Goal: Task Accomplishment & Management: Use online tool/utility

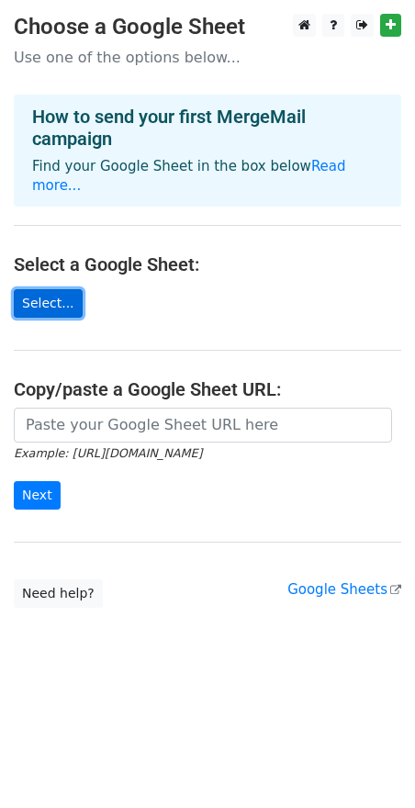
click at [51, 289] on link "Select..." at bounding box center [48, 303] width 69 height 28
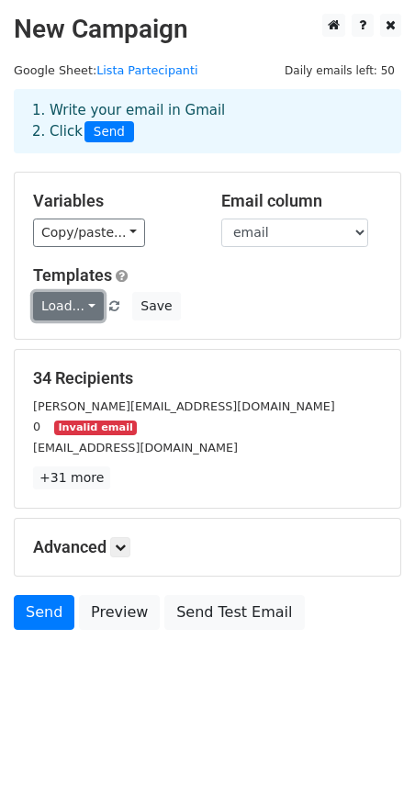
click at [80, 310] on link "Load..." at bounding box center [68, 306] width 71 height 28
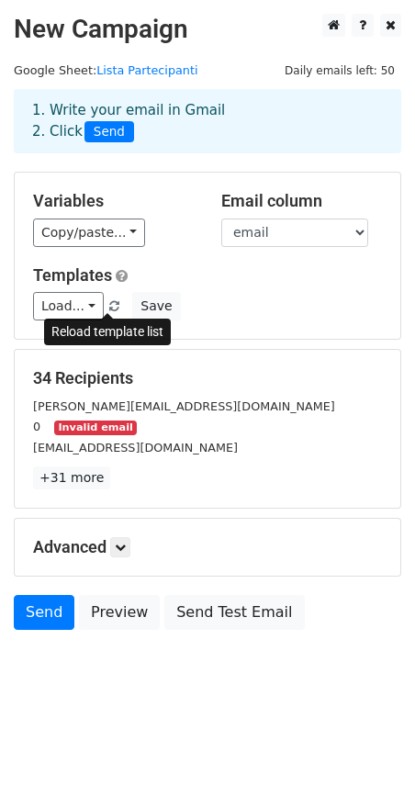
click at [110, 308] on span at bounding box center [114, 307] width 10 height 12
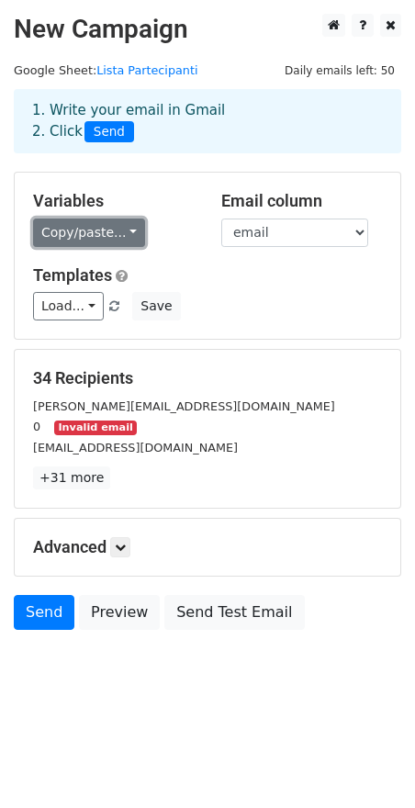
click at [123, 233] on link "Copy/paste..." at bounding box center [89, 233] width 112 height 28
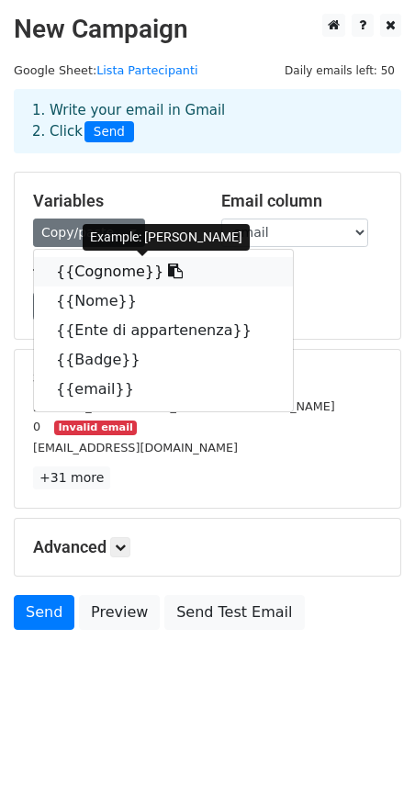
click at [108, 272] on link "{{Cognome}}" at bounding box center [163, 271] width 259 height 29
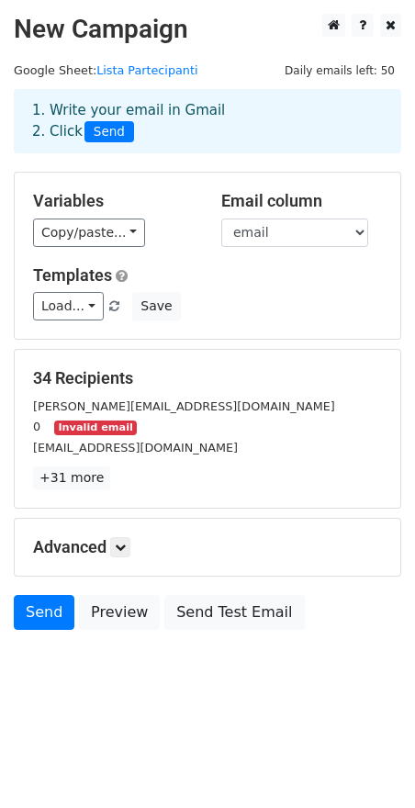
click at [125, 431] on div "0 Invalid email" at bounding box center [207, 426] width 376 height 21
click at [120, 542] on icon at bounding box center [120, 547] width 11 height 11
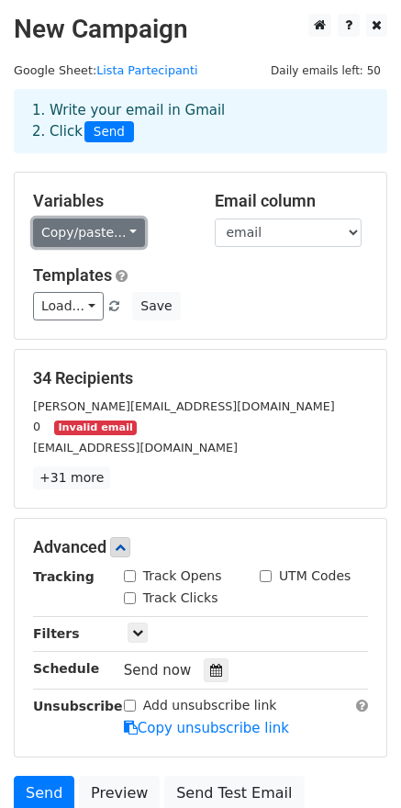
click at [105, 232] on link "Copy/paste..." at bounding box center [89, 233] width 112 height 28
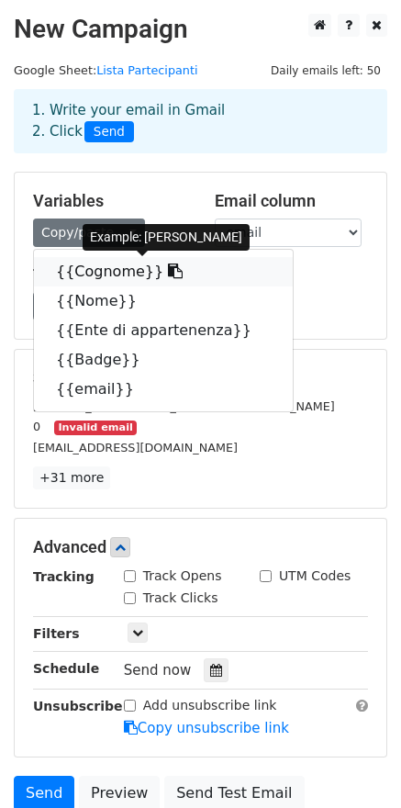
click at [90, 270] on link "{{Cognome}}" at bounding box center [163, 271] width 259 height 29
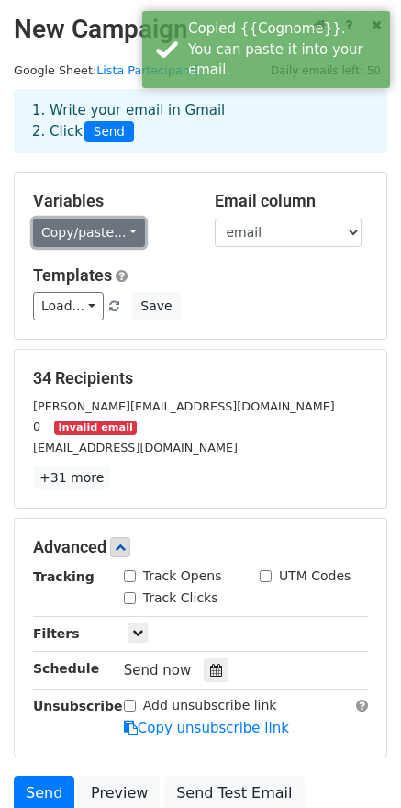
click at [116, 233] on link "Copy/paste..." at bounding box center [89, 233] width 112 height 28
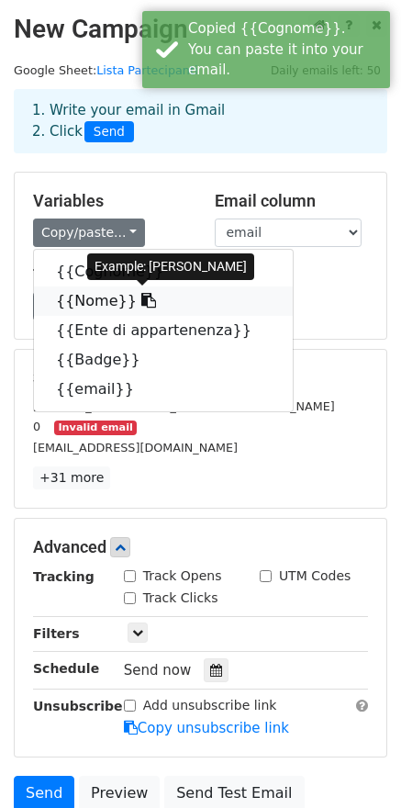
click at [117, 297] on link "{{Nome}}" at bounding box center [163, 300] width 259 height 29
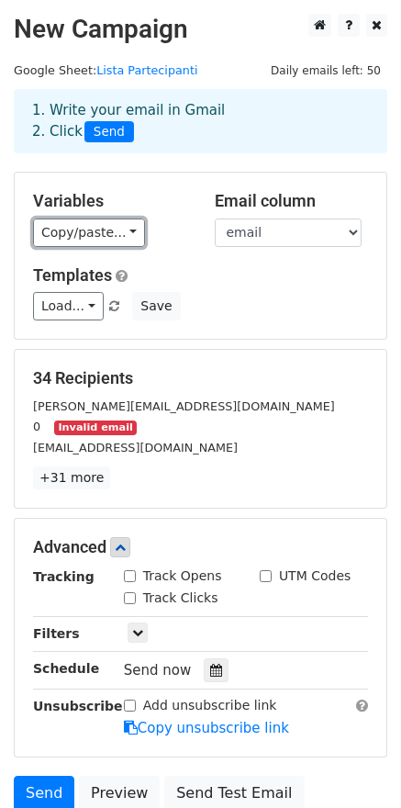
drag, startPoint x: 116, startPoint y: 244, endPoint x: 113, endPoint y: 258, distance: 14.0
click at [116, 244] on link "Copy/paste..." at bounding box center [89, 233] width 112 height 28
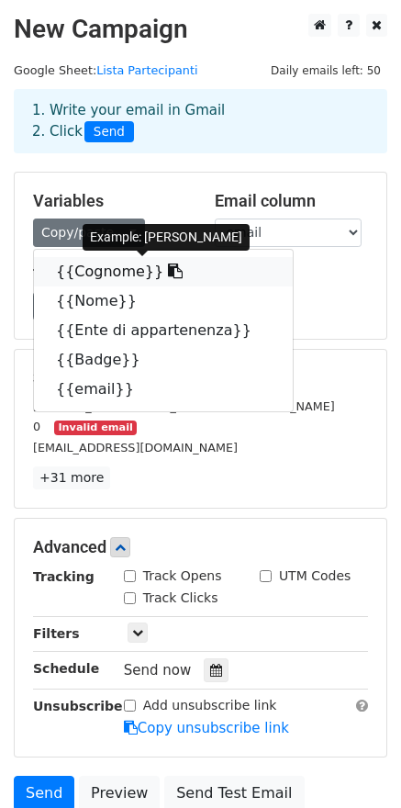
click at [168, 271] on icon at bounding box center [175, 270] width 15 height 15
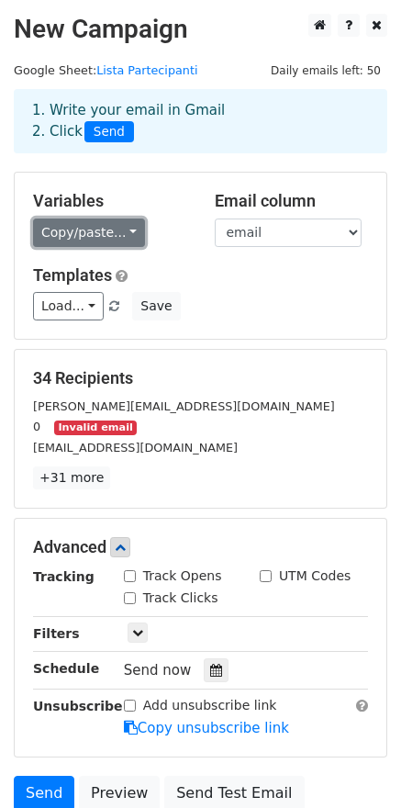
click at [119, 234] on link "Copy/paste..." at bounding box center [89, 233] width 112 height 28
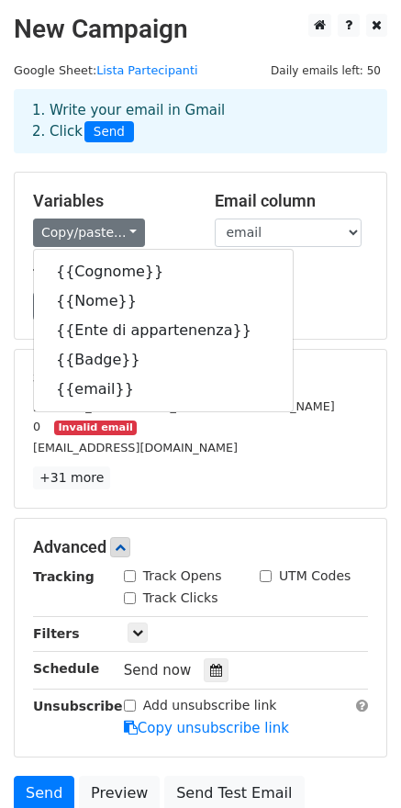
click at [241, 443] on div "[EMAIL_ADDRESS][DOMAIN_NAME]" at bounding box center [200, 447] width 363 height 21
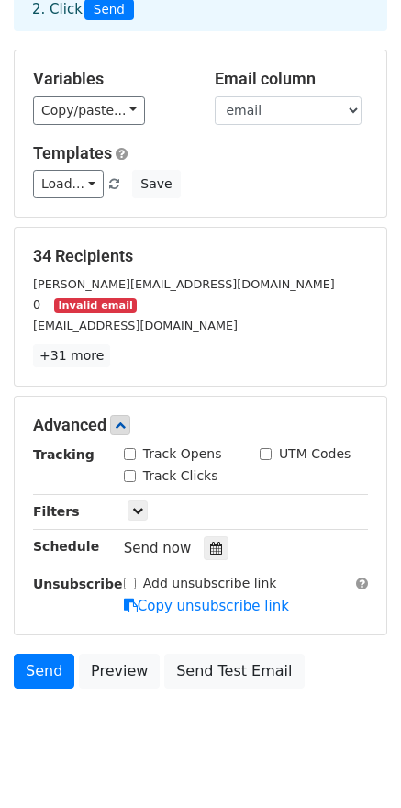
scroll to position [158, 0]
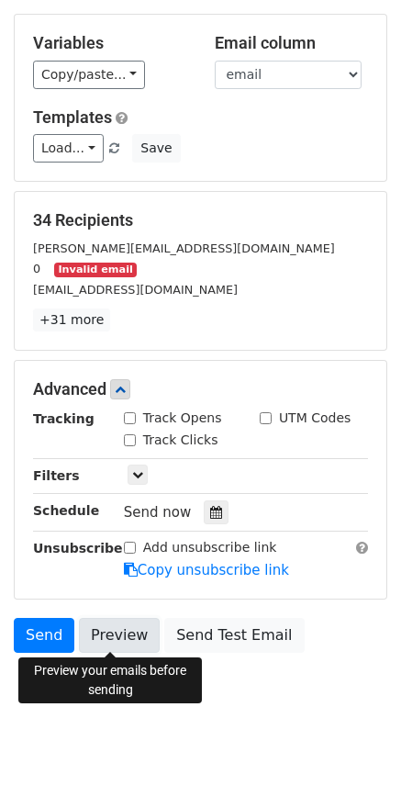
click at [115, 629] on link "Preview" at bounding box center [119, 635] width 81 height 35
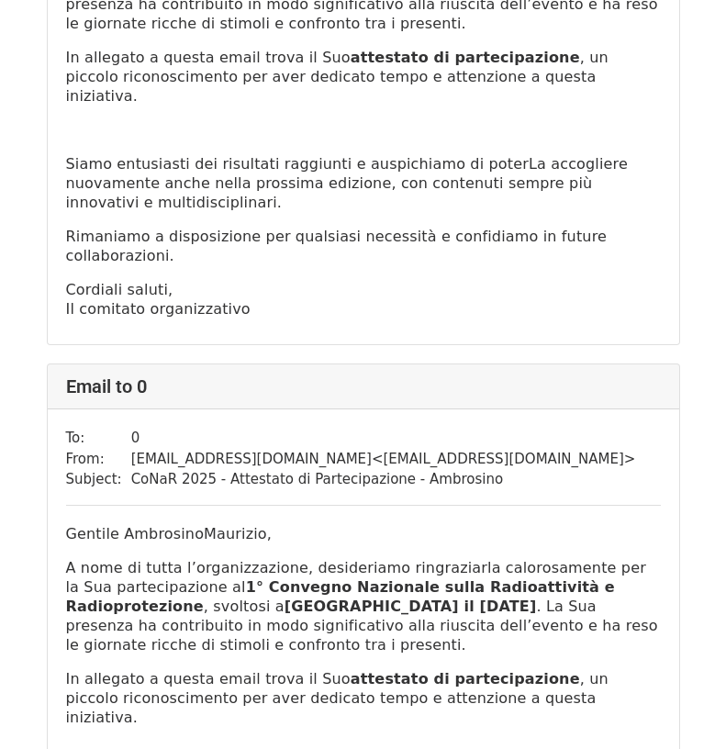
scroll to position [429, 0]
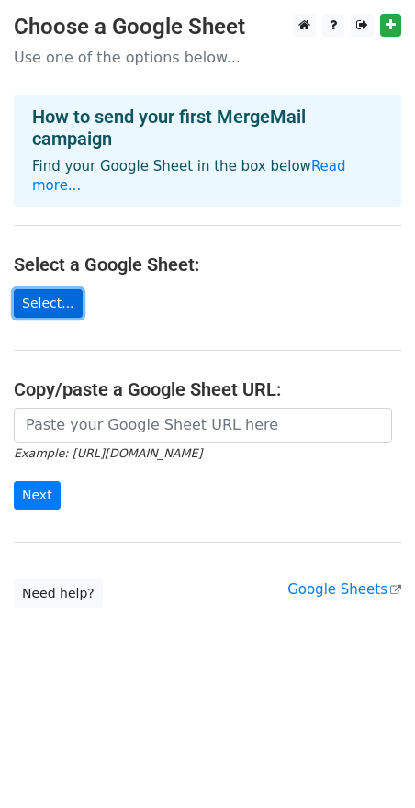
click at [53, 289] on link "Select..." at bounding box center [48, 303] width 69 height 28
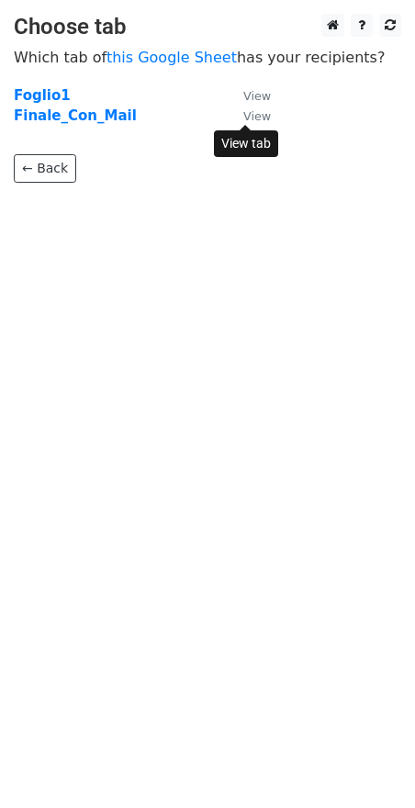
click at [253, 119] on small "View" at bounding box center [257, 116] width 28 height 14
click at [75, 110] on strong "Finale_Con_Mail" at bounding box center [75, 115] width 123 height 17
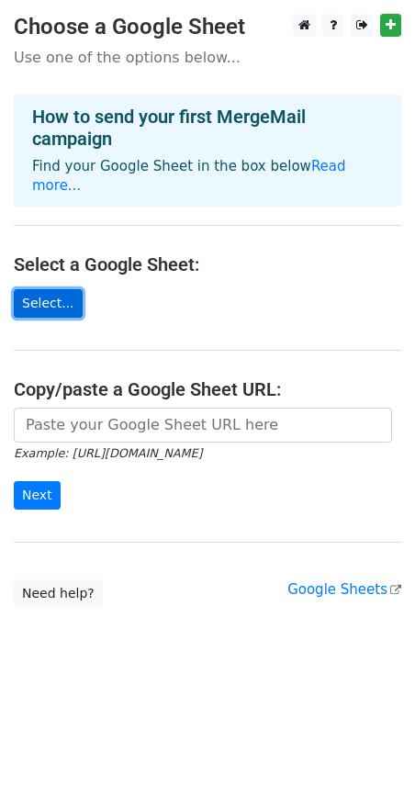
click at [54, 289] on link "Select..." at bounding box center [48, 303] width 69 height 28
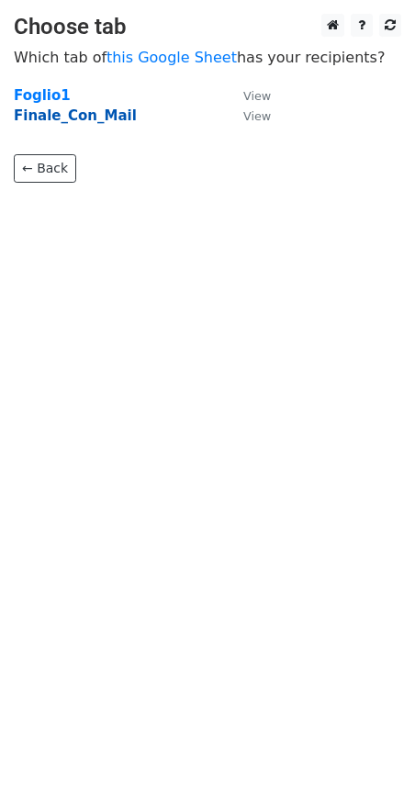
click at [77, 119] on strong "Finale_Con_Mail" at bounding box center [75, 115] width 123 height 17
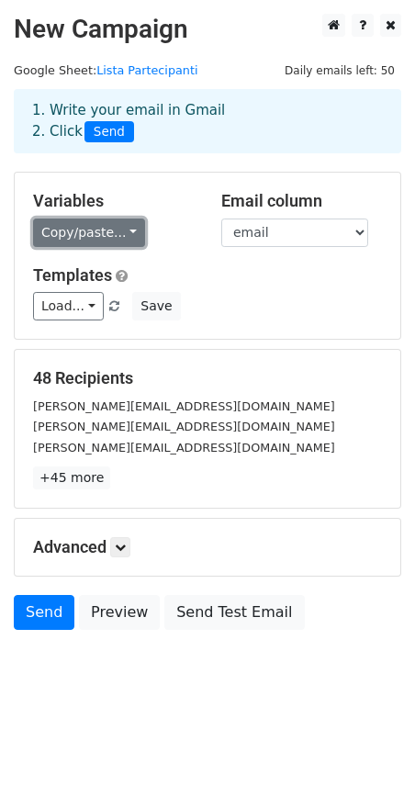
click at [112, 237] on link "Copy/paste..." at bounding box center [89, 233] width 112 height 28
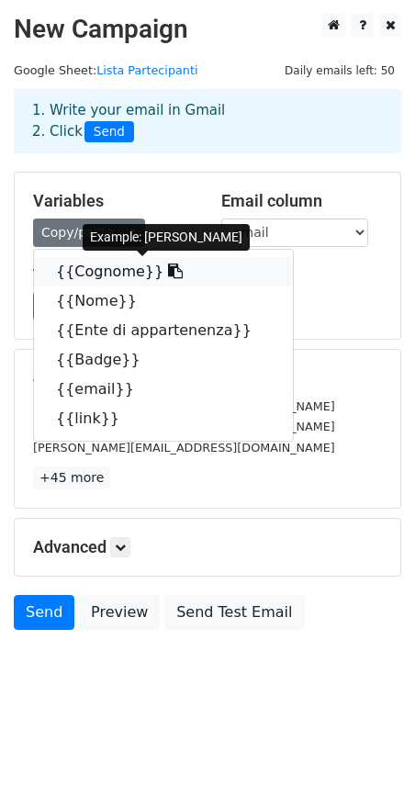
click at [168, 271] on icon at bounding box center [175, 270] width 15 height 15
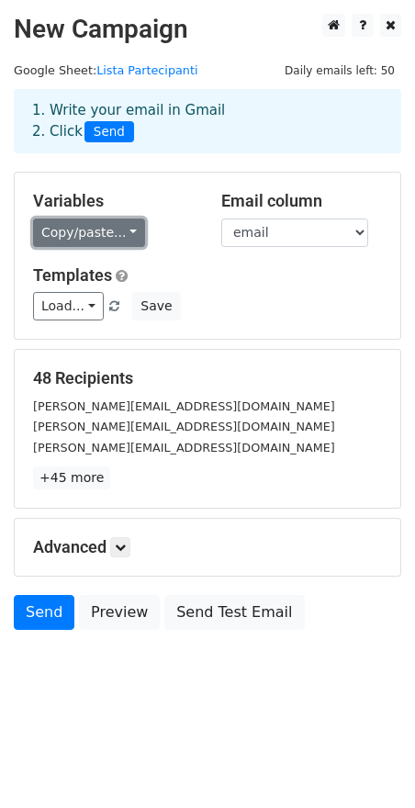
click at [111, 239] on link "Copy/paste..." at bounding box center [89, 233] width 112 height 28
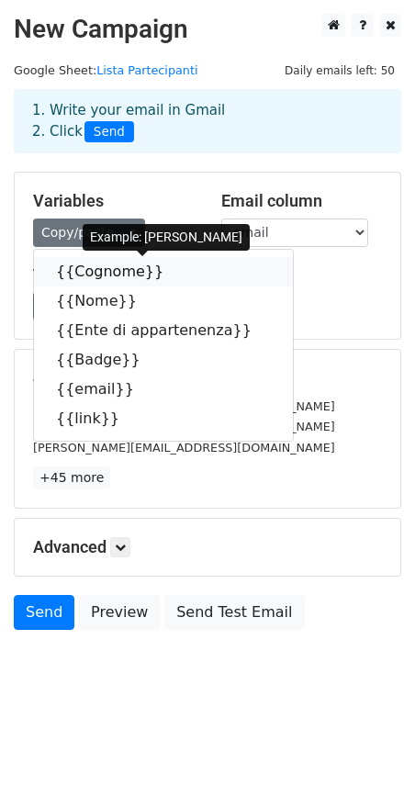
drag, startPoint x: 97, startPoint y: 273, endPoint x: 5, endPoint y: 288, distance: 94.0
click at [96, 273] on link "{{Cognome}}" at bounding box center [163, 271] width 259 height 29
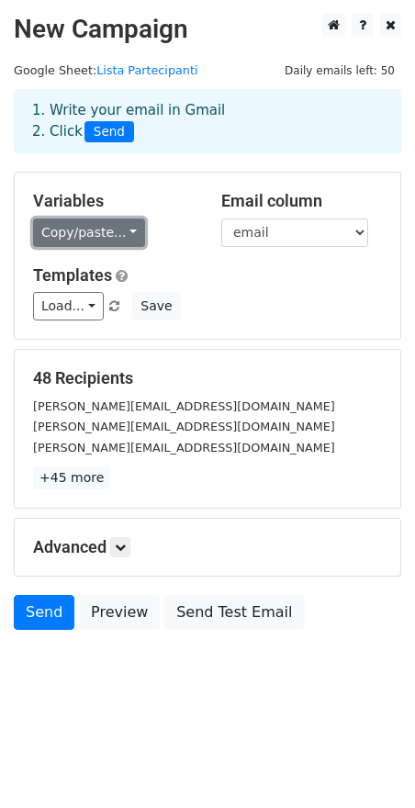
click at [87, 230] on link "Copy/paste..." at bounding box center [89, 233] width 112 height 28
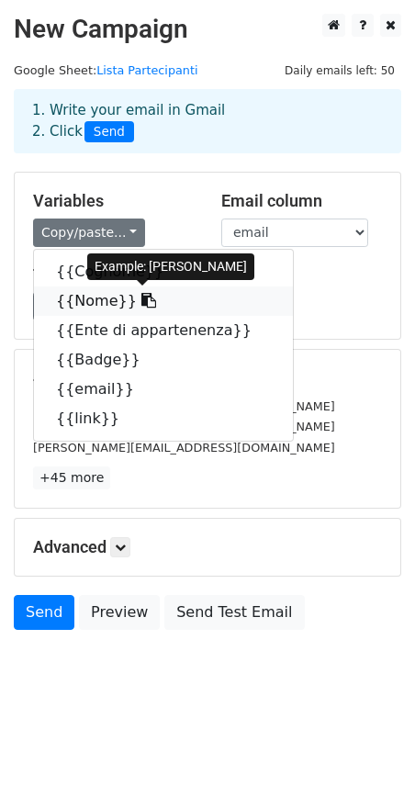
click at [86, 306] on link "{{Nome}}" at bounding box center [163, 300] width 259 height 29
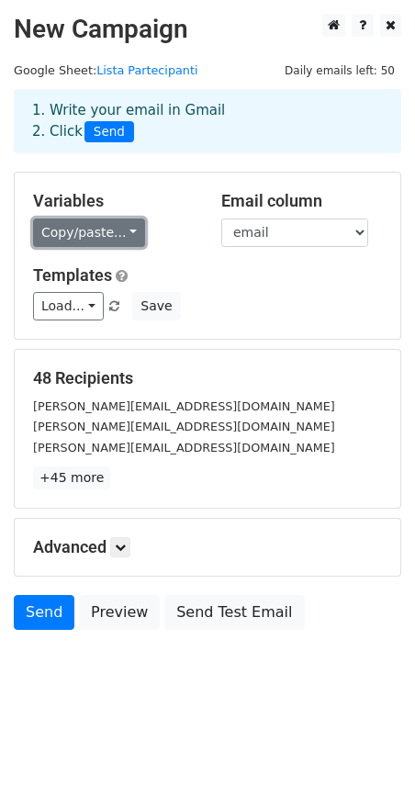
click at [121, 231] on link "Copy/paste..." at bounding box center [89, 233] width 112 height 28
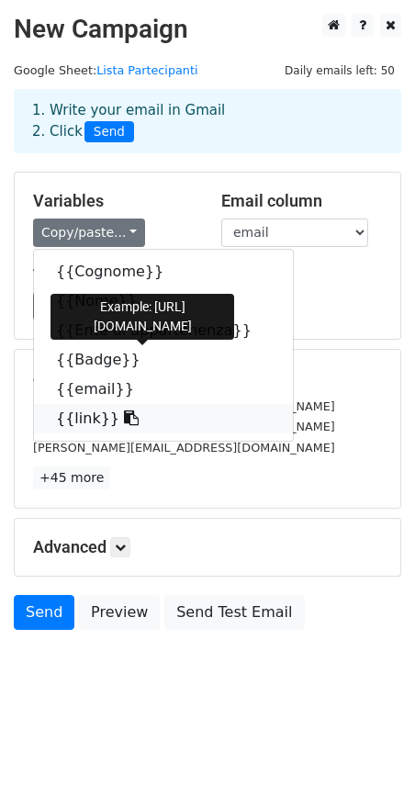
click at [124, 422] on icon at bounding box center [131, 417] width 15 height 15
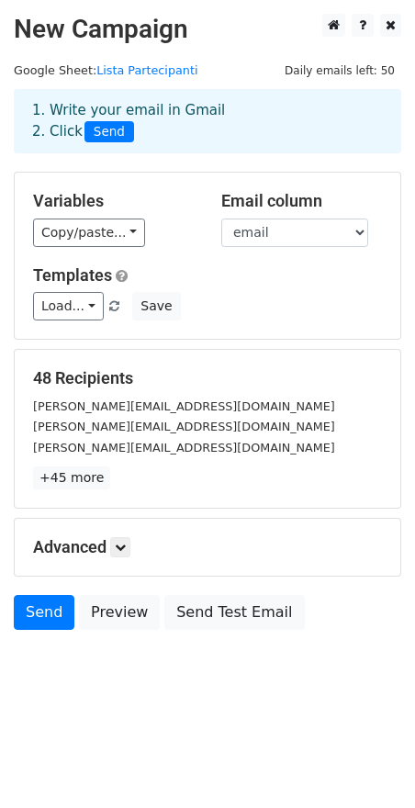
click at [164, 737] on html "New Campaign Daily emails left: 50 Google Sheet: Lista Partecipanti 1. Write yo…" at bounding box center [207, 404] width 415 height 808
click at [86, 478] on link "+45 more" at bounding box center [71, 477] width 77 height 23
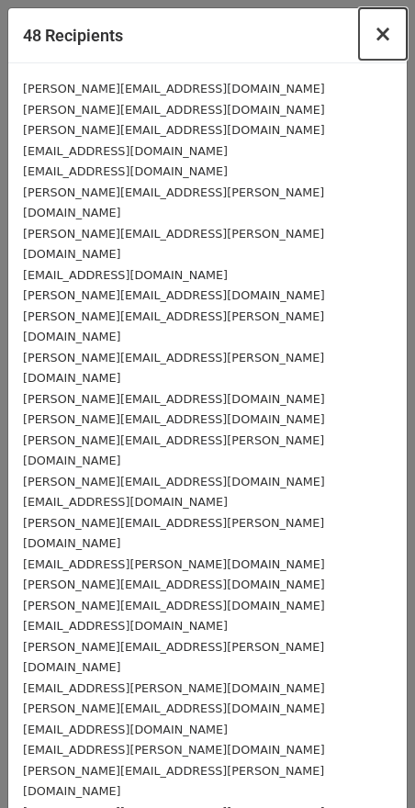
click at [374, 43] on span "×" at bounding box center [383, 34] width 18 height 26
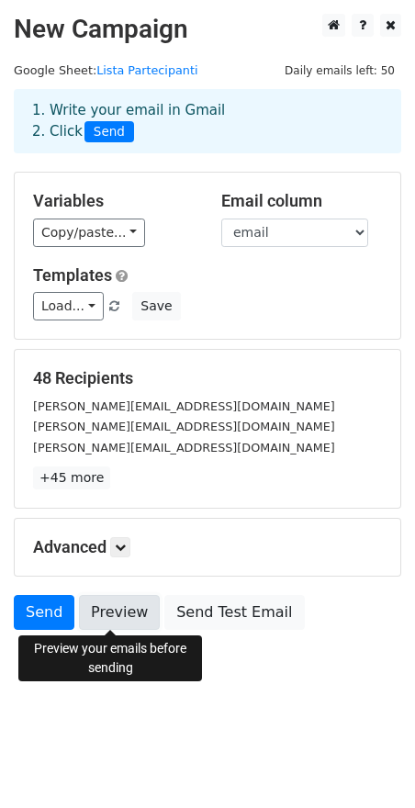
click at [133, 608] on link "Preview" at bounding box center [119, 612] width 81 height 35
click at [130, 613] on link "Preview" at bounding box center [119, 612] width 81 height 35
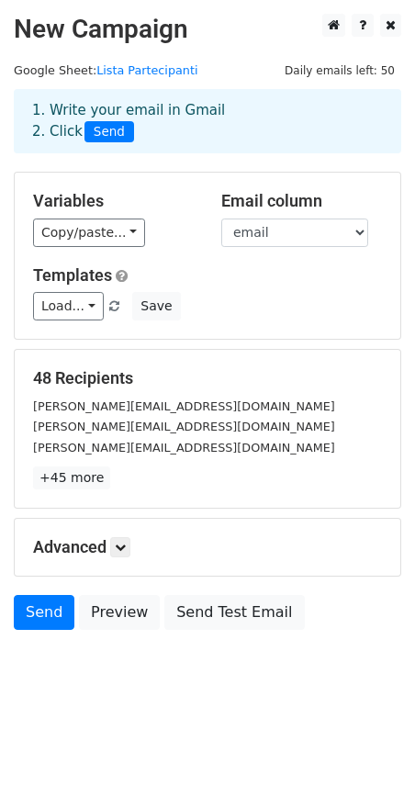
click at [111, 545] on h5 "Advanced" at bounding box center [207, 547] width 349 height 20
click at [122, 545] on icon at bounding box center [120, 547] width 11 height 11
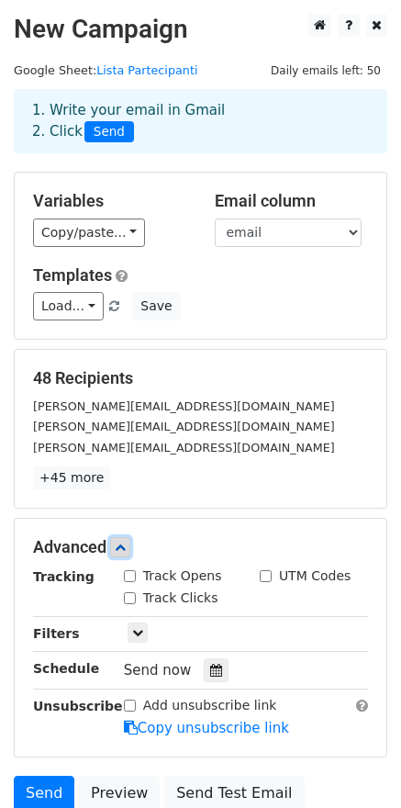
click at [122, 545] on icon at bounding box center [120, 547] width 11 height 11
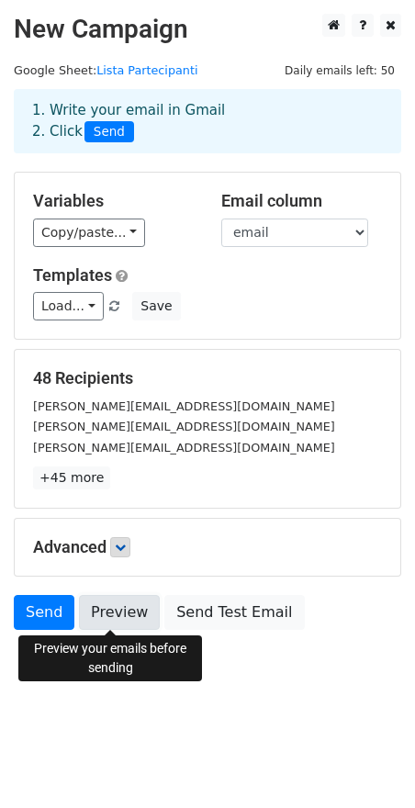
click at [120, 618] on link "Preview" at bounding box center [119, 612] width 81 height 35
click at [124, 614] on link "Preview" at bounding box center [119, 612] width 81 height 35
drag, startPoint x: 212, startPoint y: 742, endPoint x: 213, endPoint y: 724, distance: 17.5
click at [212, 740] on html "New Campaign Daily emails left: 50 Google Sheet: Lista Partecipanti 1. Write yo…" at bounding box center [207, 404] width 415 height 808
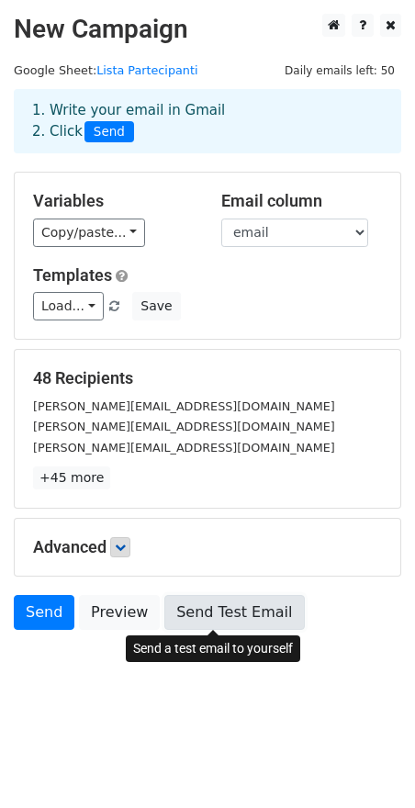
click at [209, 615] on link "Send Test Email" at bounding box center [234, 612] width 140 height 35
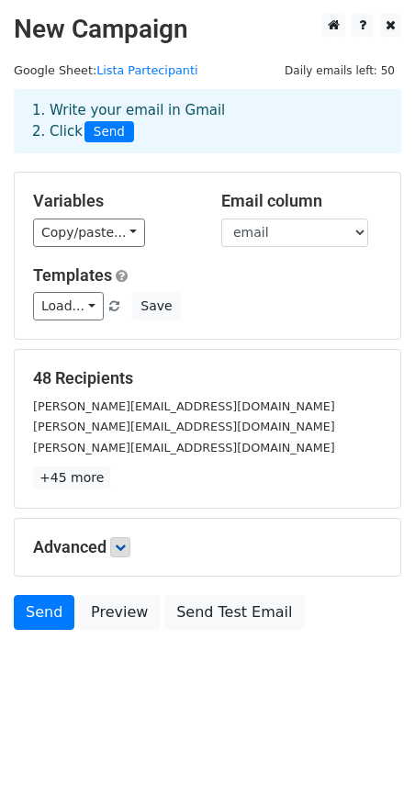
click at [77, 789] on html "New Campaign Daily emails left: 50 Google Sheet: Lista Partecipanti 1. Write yo…" at bounding box center [207, 404] width 415 height 808
click at [130, 551] on link at bounding box center [120, 547] width 20 height 20
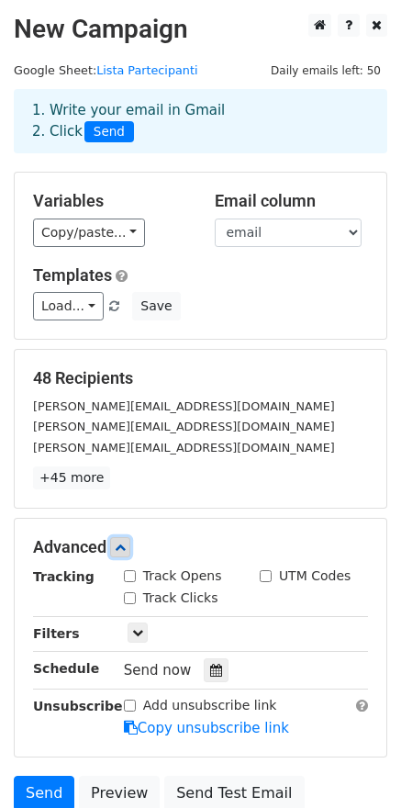
click at [130, 548] on link at bounding box center [120, 547] width 20 height 20
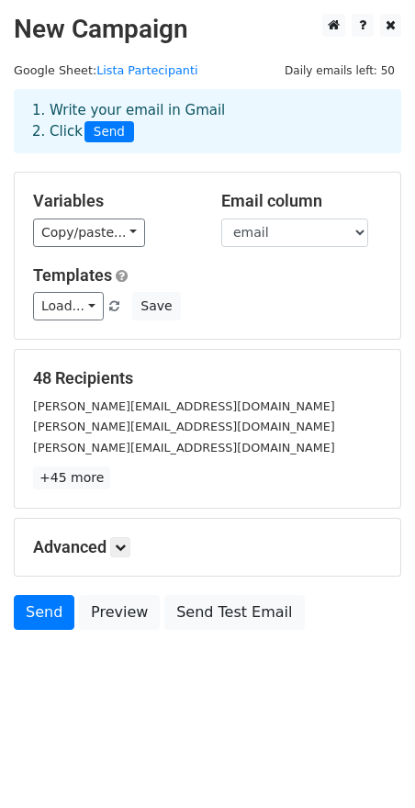
click at [62, 689] on body "New Campaign Daily emails left: 50 Google Sheet: Lista Partecipanti 1. Write yo…" at bounding box center [207, 363] width 415 height 699
click at [41, 611] on link "Send" at bounding box center [44, 612] width 61 height 35
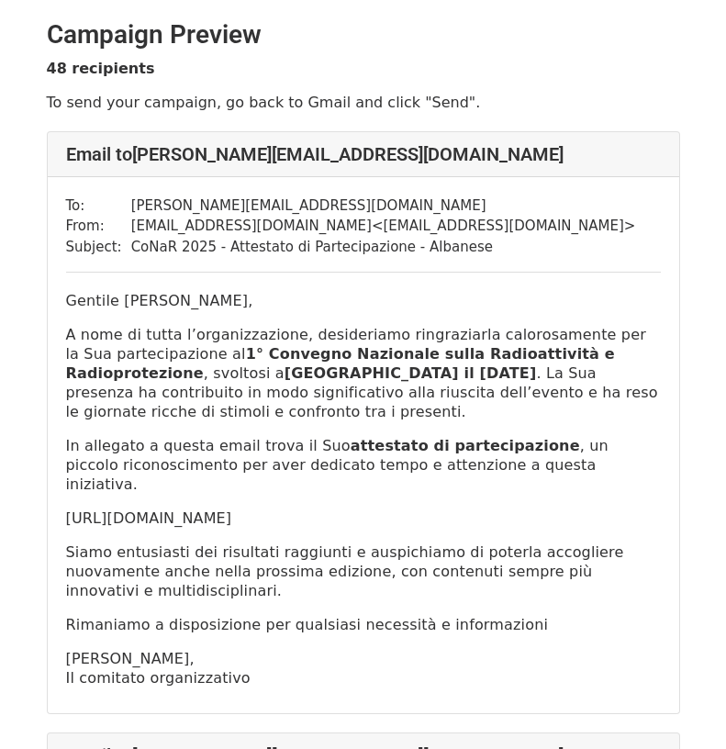
click at [211, 529] on div "Gentile Albanese Stefano, A nome di tutta l’organizzazione, desideriamo ringraz…" at bounding box center [363, 489] width 595 height 397
drag, startPoint x: 123, startPoint y: 507, endPoint x: 76, endPoint y: 500, distance: 47.3
click at [58, 494] on div "To: stefano.albanese@unina.it From: conarnapoli@gmail.com < conarnapoli@gmail.c…" at bounding box center [364, 445] width 632 height 537
copy p "https://drive.google.com/file/d/1M68-85D6gddgs6rH71HsU20Xw4gtws-H/view?usp=driv…"
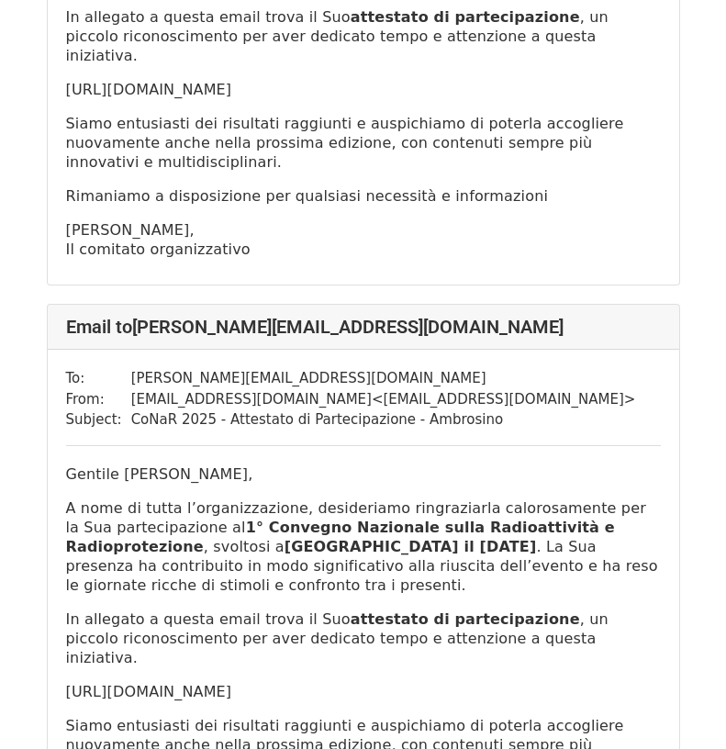
scroll to position [643, 0]
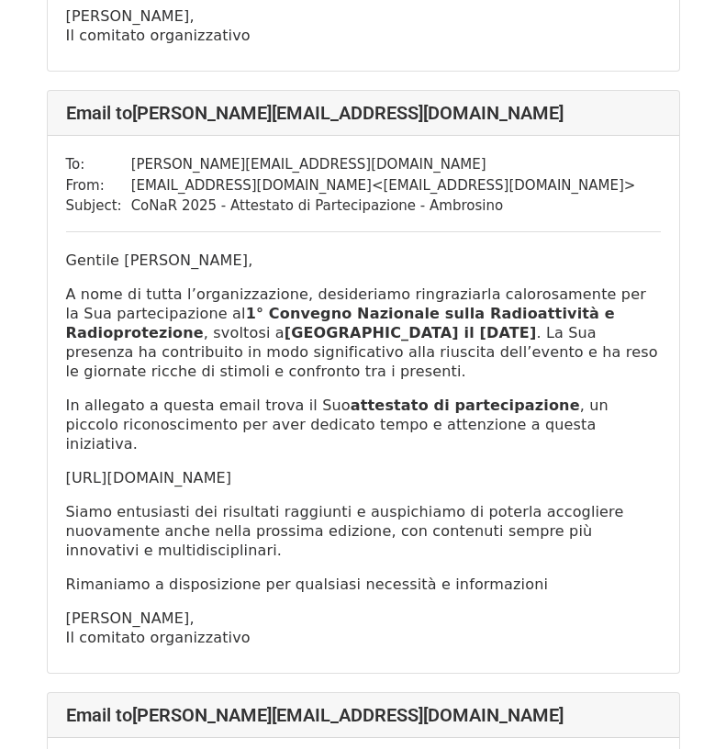
drag, startPoint x: 187, startPoint y: 466, endPoint x: 63, endPoint y: 443, distance: 126.2
click at [63, 443] on div "To: m.ambrosino@aslsalerno.it From: conarnapoli@gmail.com < conarnapoli@gmail.c…" at bounding box center [364, 404] width 632 height 537
copy p "https://drive.google.com/file/d/1e1E_KIULoyTOuqcqpPn8fVANu2pkQqL1/view?usp=driv…"
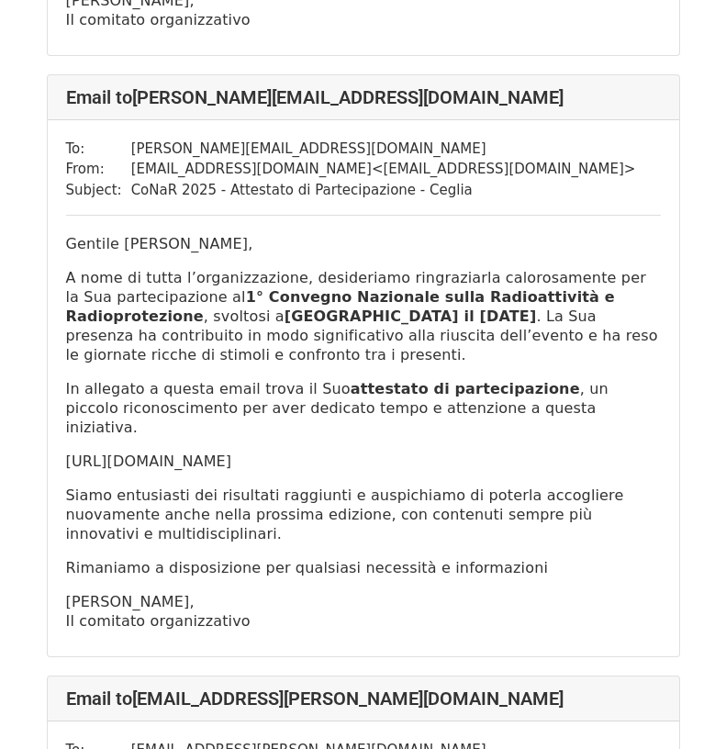
scroll to position [4927, 0]
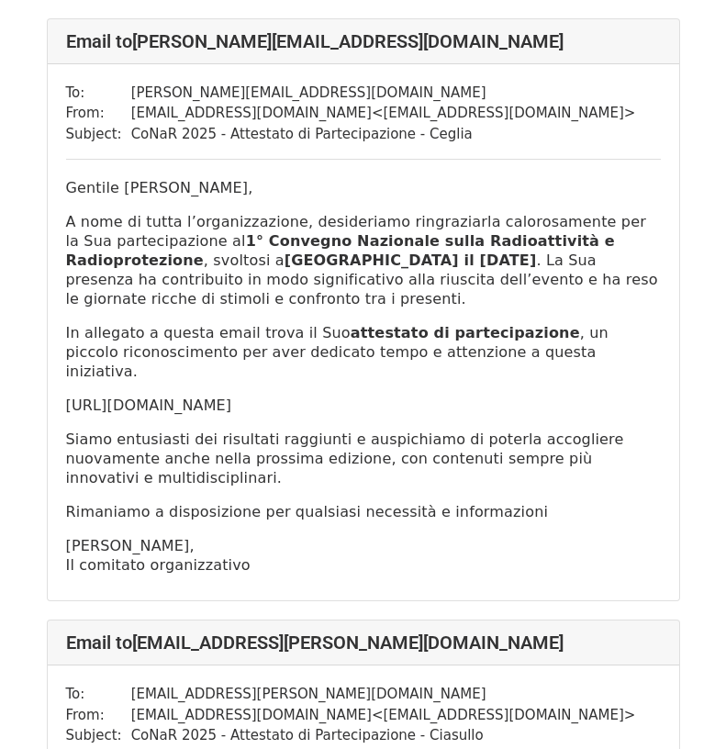
drag, startPoint x: 202, startPoint y: 250, endPoint x: 67, endPoint y: 233, distance: 136.0
click at [67, 396] on p "https://drive.google.com/file/d/1t_UIQlnyIEsPMNOocyFqmmGM3mUFX3nS/view?usp=driv…" at bounding box center [363, 405] width 595 height 19
copy p "https://drive.google.com/file/d/1t_UIQlnyIEsPMNOocyFqmmGM3mUFX3nS/view?usp=driv…"
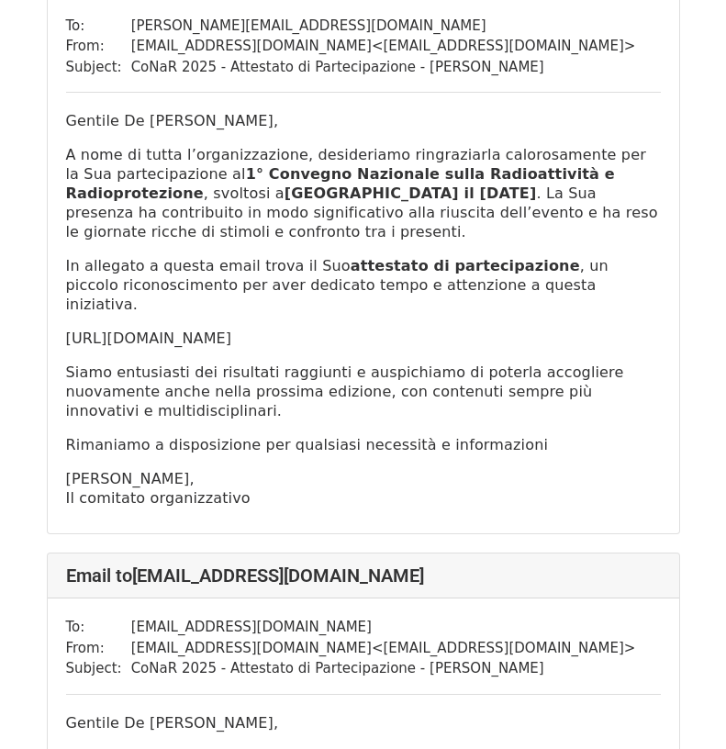
scroll to position [8783, 0]
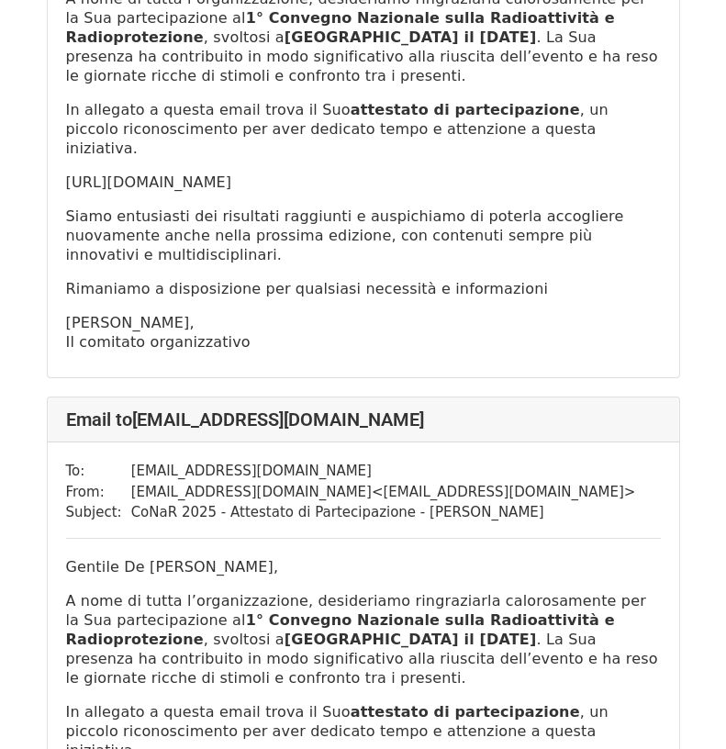
drag, startPoint x: 181, startPoint y: 454, endPoint x: 66, endPoint y: 438, distance: 115.9
copy p "https://drive.google.com/file/d/1n1Ja7-atU7wH6cVsgHMN2yRy46zH6IvZ/view?usp=driv…"
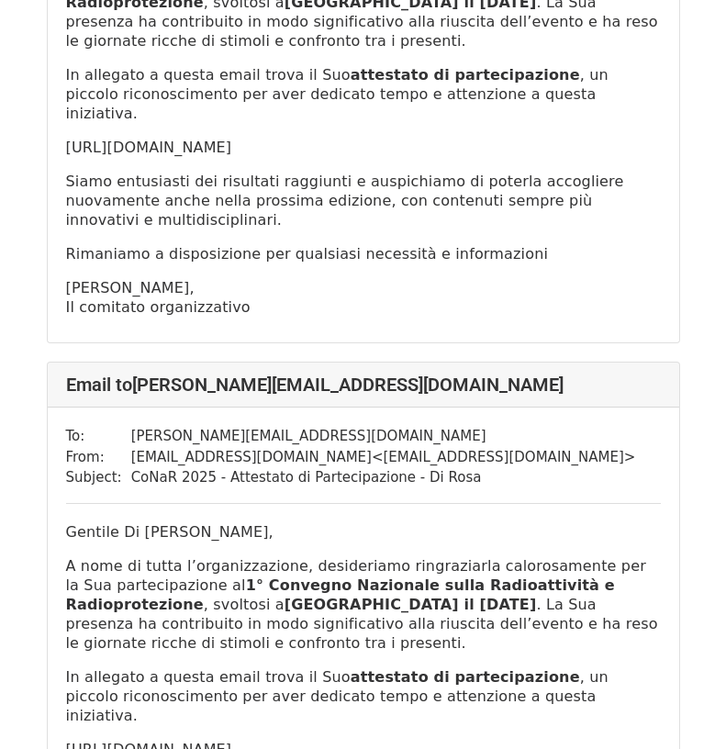
scroll to position [11568, 0]
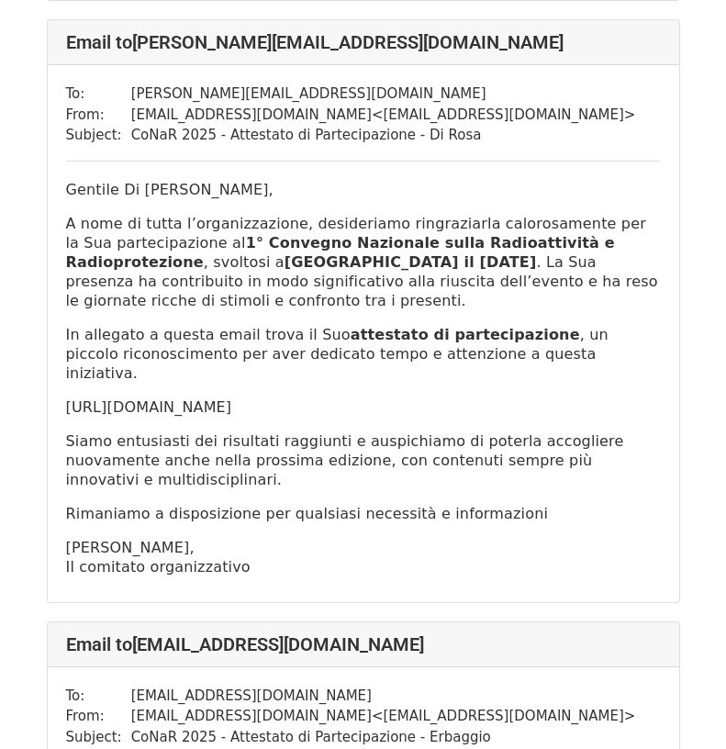
drag, startPoint x: 164, startPoint y: 583, endPoint x: 68, endPoint y: 563, distance: 98.5
copy p "https://drive.google.com/file/d/1A_KxjFxI9EuSjiMKmsPmXxb0QJ6dFtE-/view?usp=driv…"
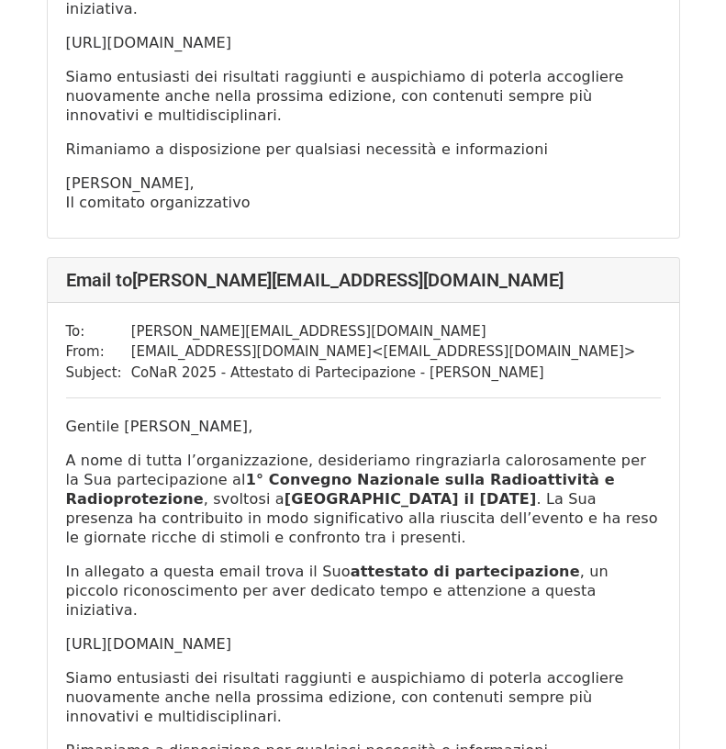
scroll to position [23992, 0]
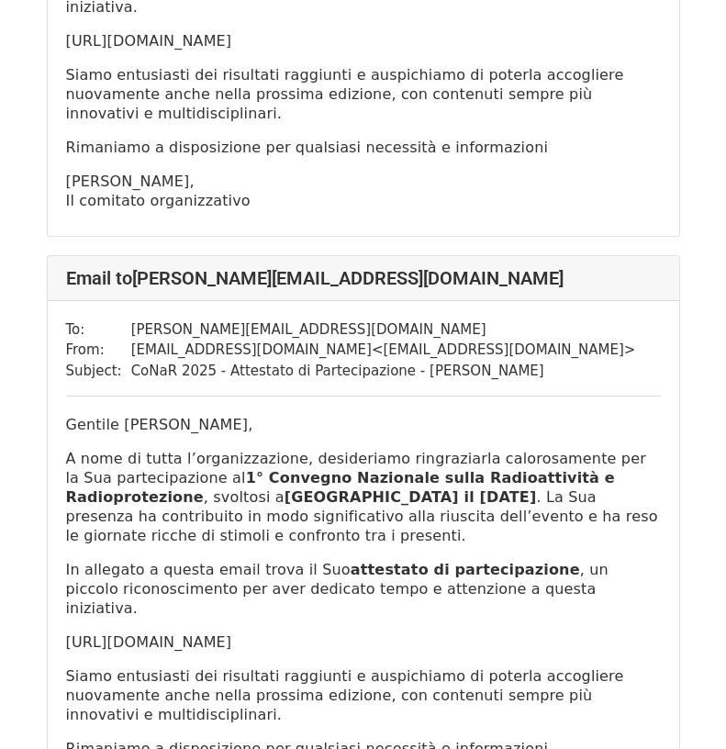
drag, startPoint x: 178, startPoint y: 387, endPoint x: 64, endPoint y: 372, distance: 114.9
copy p "https://drive.google.com/file/d/1h_tz2YXgxOF1cFd_uy6RjqDyZ5ICNLTy/view?usp=driv…"
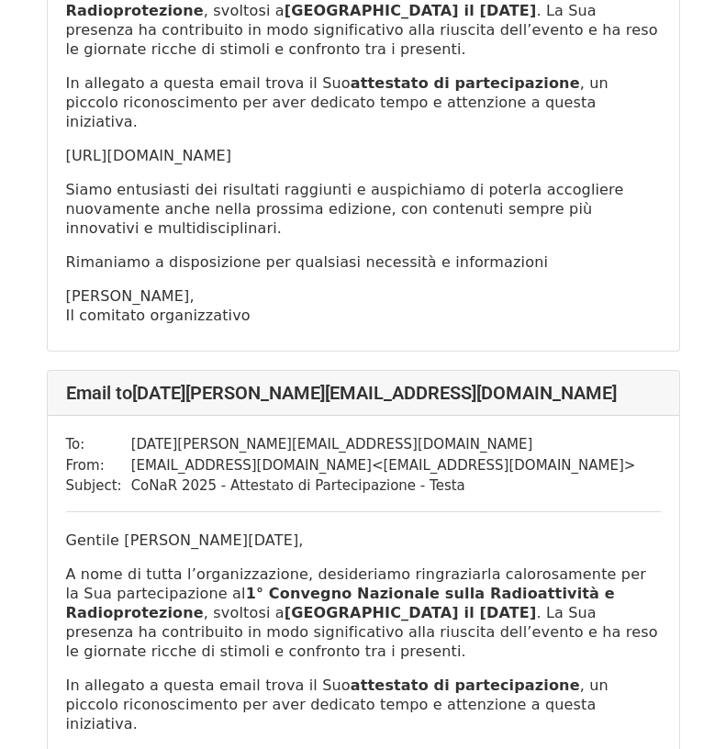
scroll to position [25706, 0]
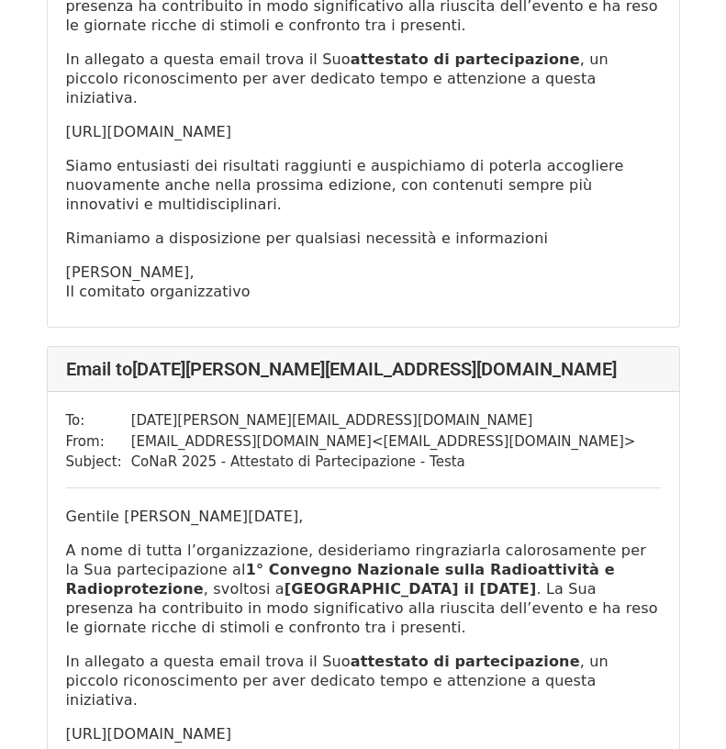
drag, startPoint x: 188, startPoint y: 424, endPoint x: 58, endPoint y: 403, distance: 132.1
copy p "https://drive.google.com/file/d/1zhR8cy65JVn33EjDBChUanWfq1xvA0YG/view?usp=driv…"
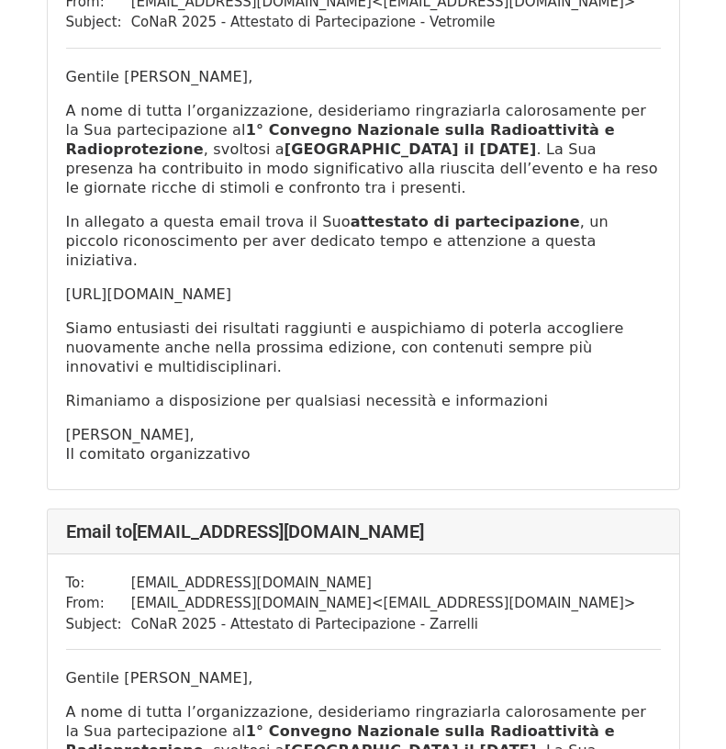
scroll to position [27420, 0]
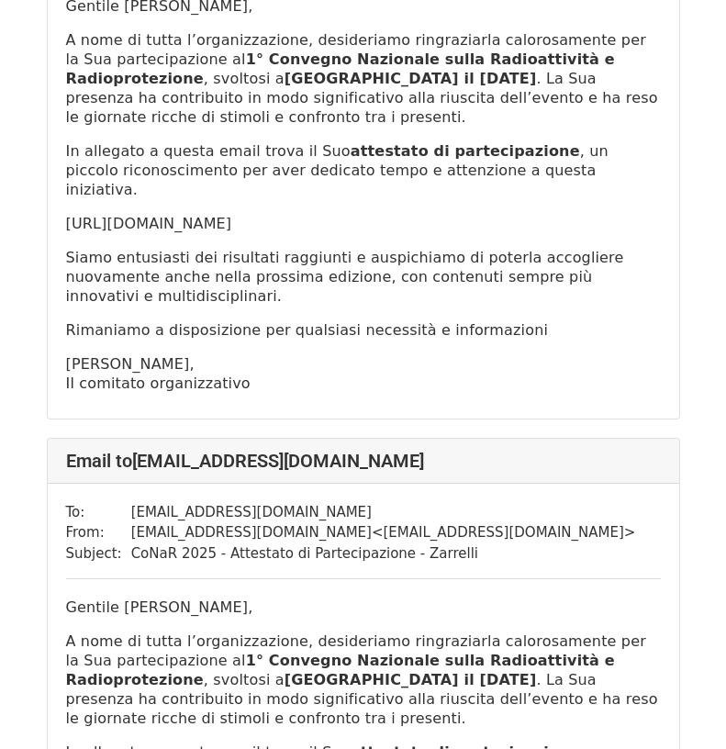
drag, startPoint x: 175, startPoint y: 465, endPoint x: 67, endPoint y: 443, distance: 110.6
copy p "https://drive.google.com/file/d/1HGx35H7_SW1R6StXKQK-C0HVVpv0d0Xl/view?usp=driv…"
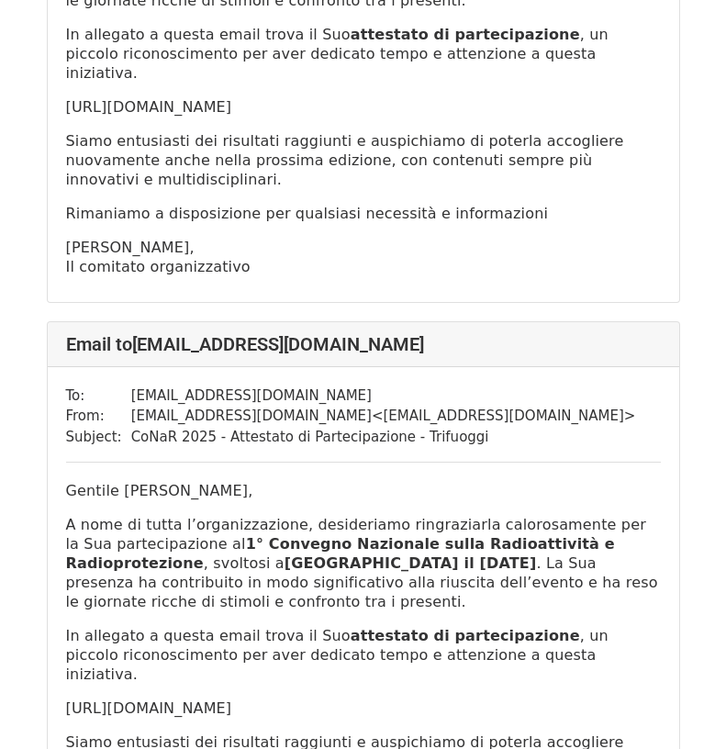
scroll to position [25706, 0]
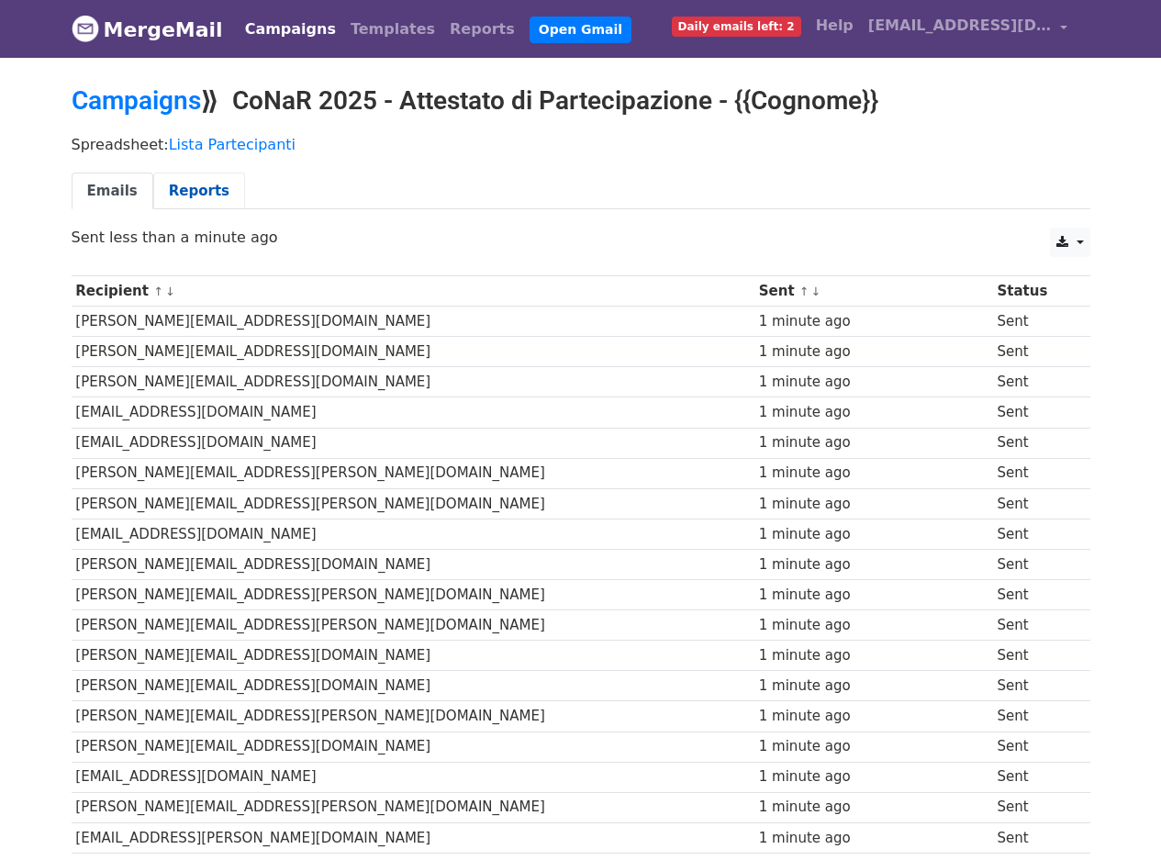
click at [181, 190] on link "Reports" at bounding box center [199, 192] width 92 height 38
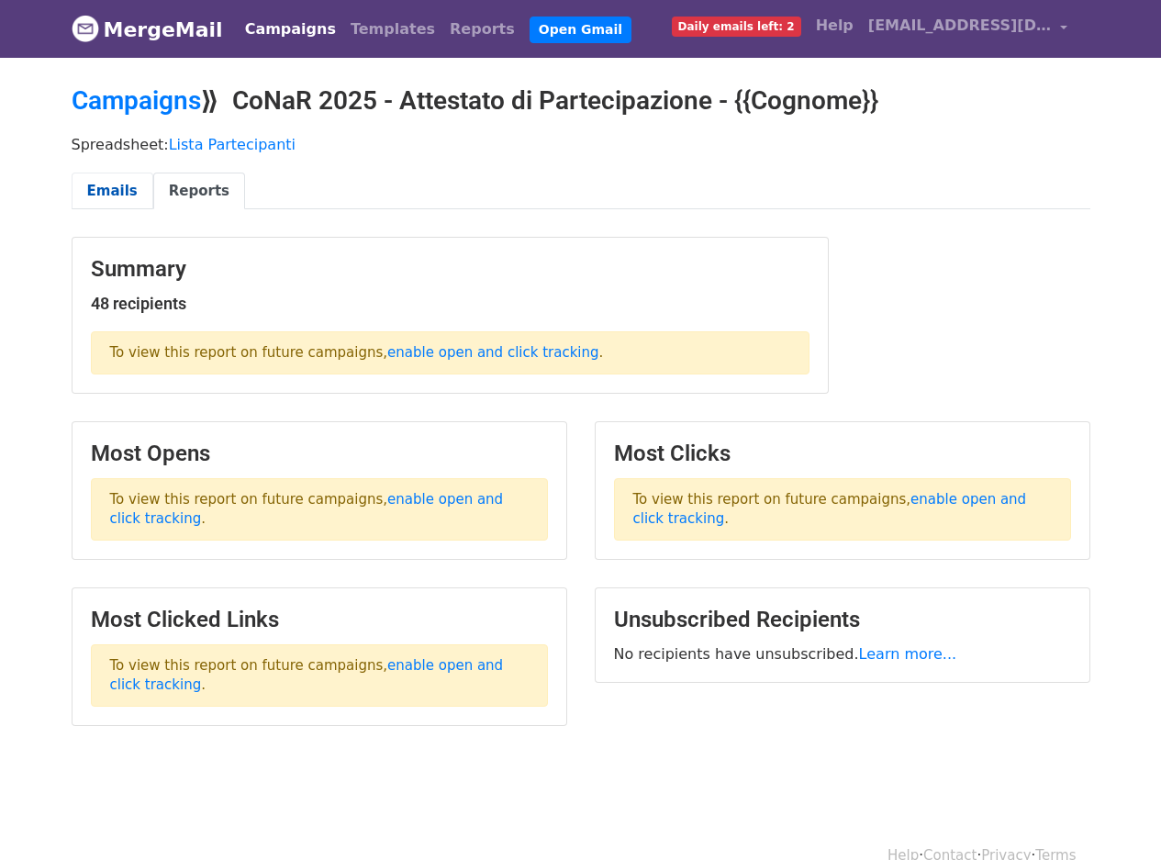
click at [109, 186] on link "Emails" at bounding box center [113, 192] width 82 height 38
